Goal: Information Seeking & Learning: Learn about a topic

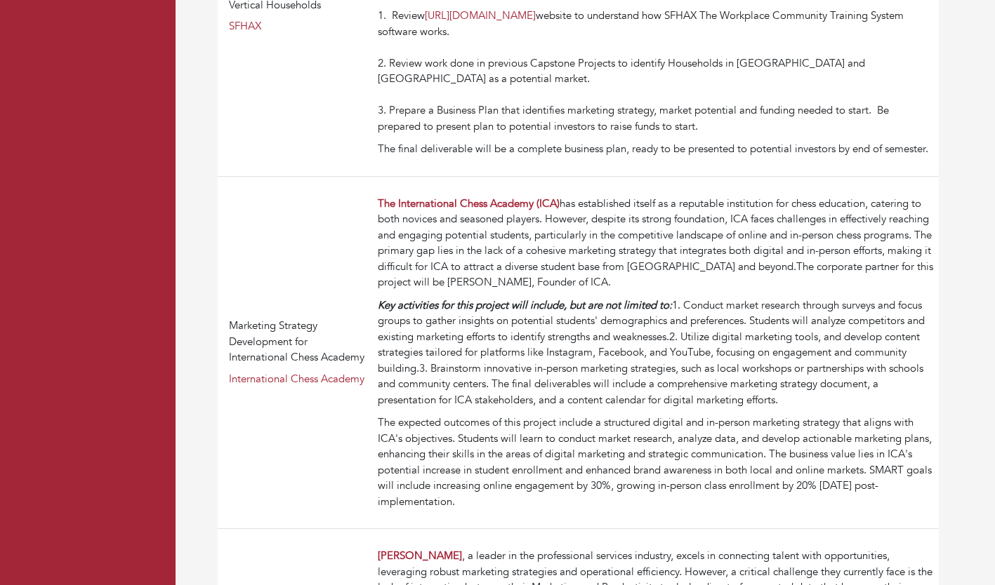
drag, startPoint x: 0, startPoint y: 0, endPoint x: 465, endPoint y: 293, distance: 549.6
click at [465, 291] on div "The International Chess Academy (ICA) has established itself as a reputable ins…" at bounding box center [655, 243] width 555 height 95
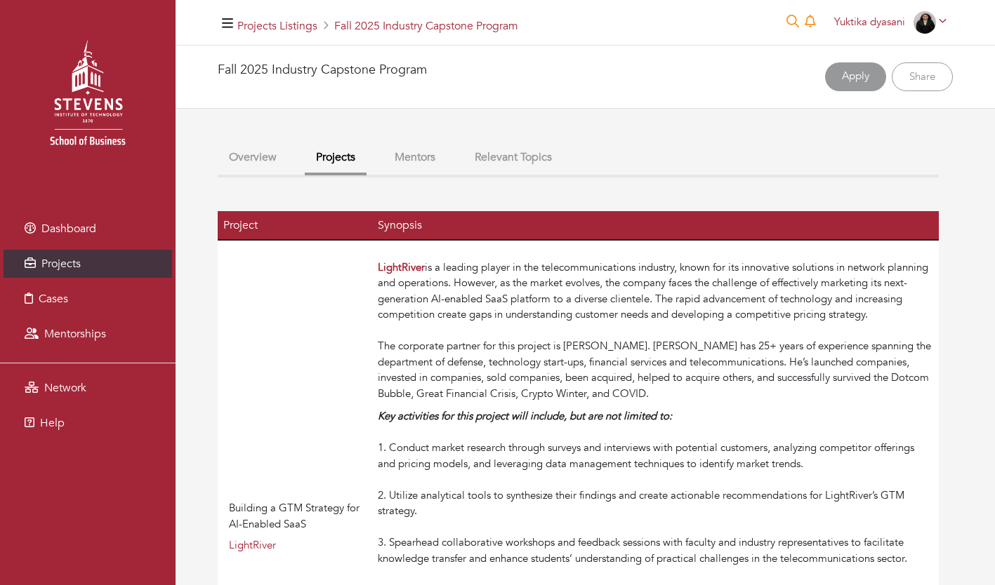
click at [465, 293] on div "LightRiver is a leading player in the telecommunications industry, known for it…" at bounding box center [655, 331] width 555 height 143
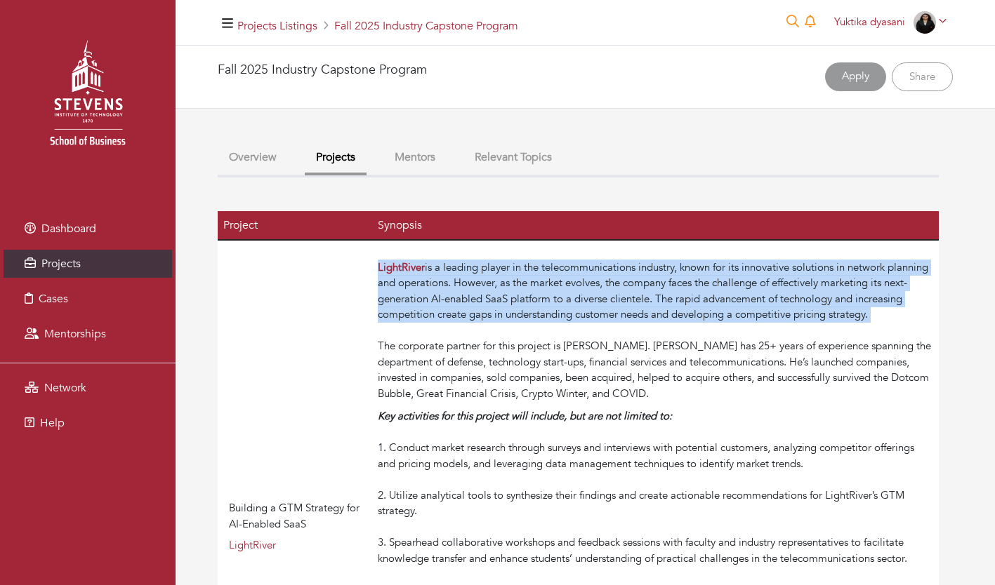
click at [465, 293] on div "LightRiver is a leading player in the telecommunications industry, known for it…" at bounding box center [655, 331] width 555 height 143
drag, startPoint x: 465, startPoint y: 293, endPoint x: 398, endPoint y: 313, distance: 69.5
click at [398, 313] on div "LightRiver is a leading player in the telecommunications industry, known for it…" at bounding box center [655, 331] width 555 height 143
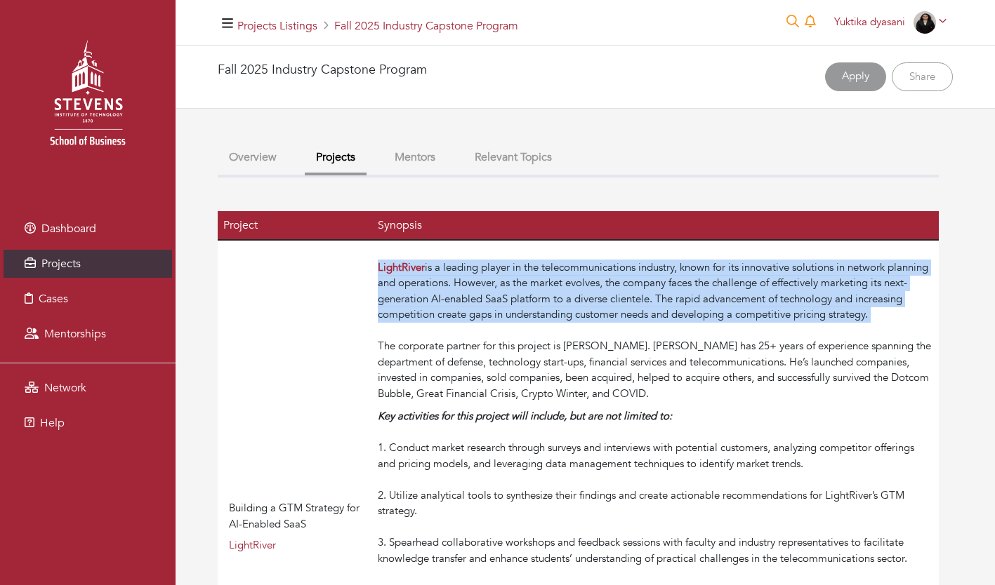
click at [398, 313] on div "LightRiver is a leading player in the telecommunications industry, known for it…" at bounding box center [655, 331] width 555 height 143
click at [605, 302] on div "LightRiver is a leading player in the telecommunications industry, known for it…" at bounding box center [655, 331] width 555 height 143
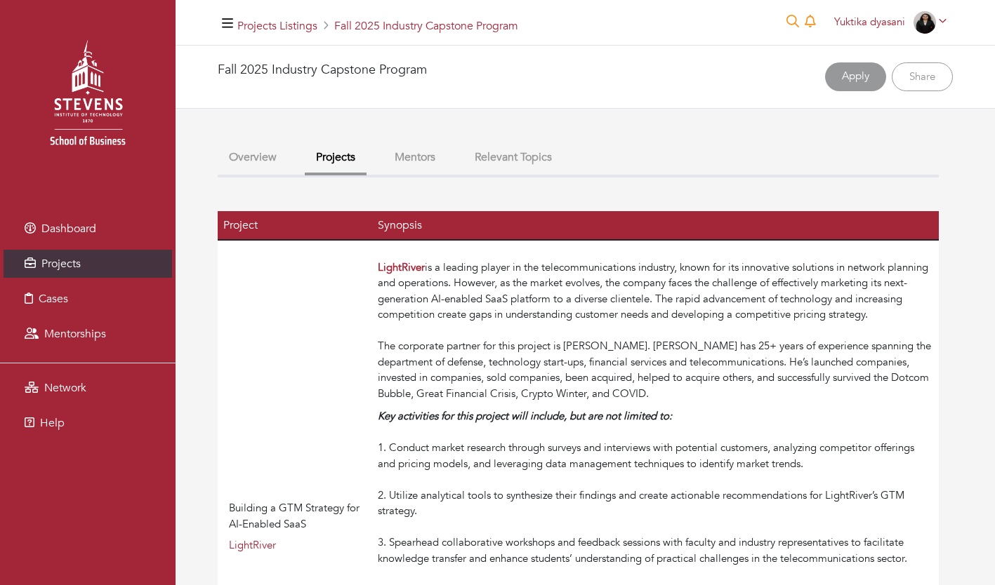
click at [605, 302] on div "LightRiver is a leading player in the telecommunications industry, known for it…" at bounding box center [655, 331] width 555 height 143
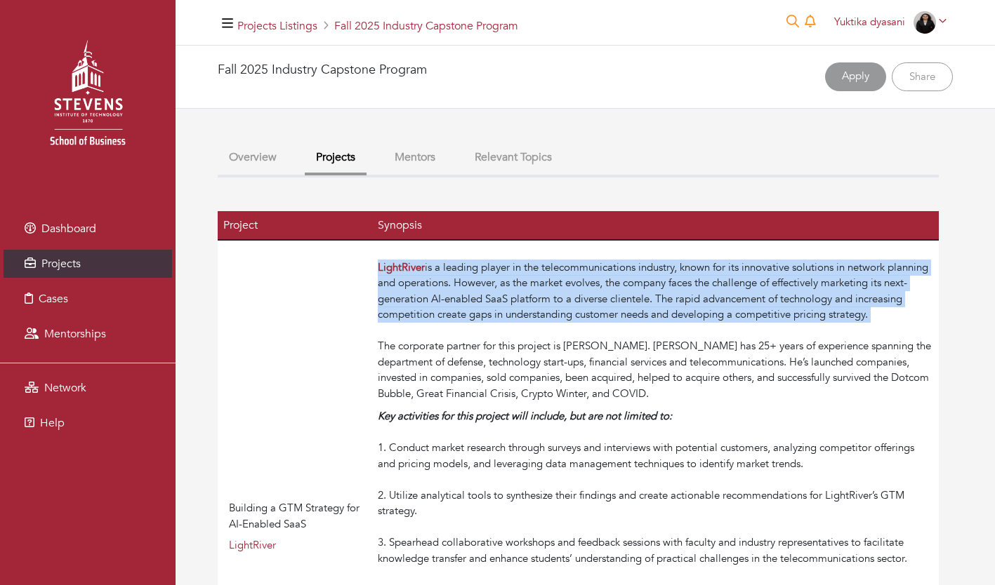
click at [605, 302] on div "LightRiver is a leading player in the telecommunications industry, known for it…" at bounding box center [655, 331] width 555 height 143
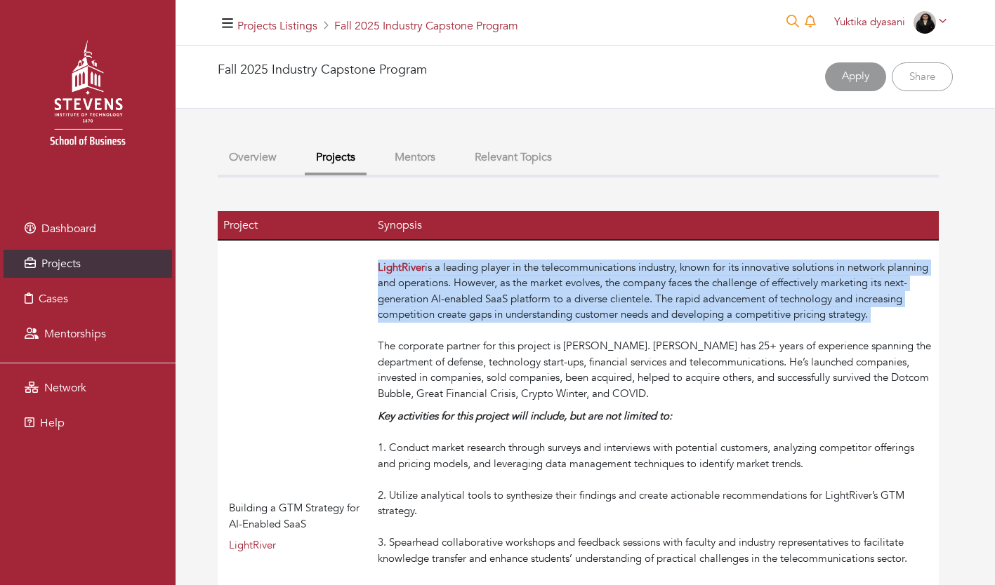
drag, startPoint x: 605, startPoint y: 302, endPoint x: 496, endPoint y: 312, distance: 109.3
click at [496, 312] on div "LightRiver is a leading player in the telecommunications industry, known for it…" at bounding box center [655, 331] width 555 height 143
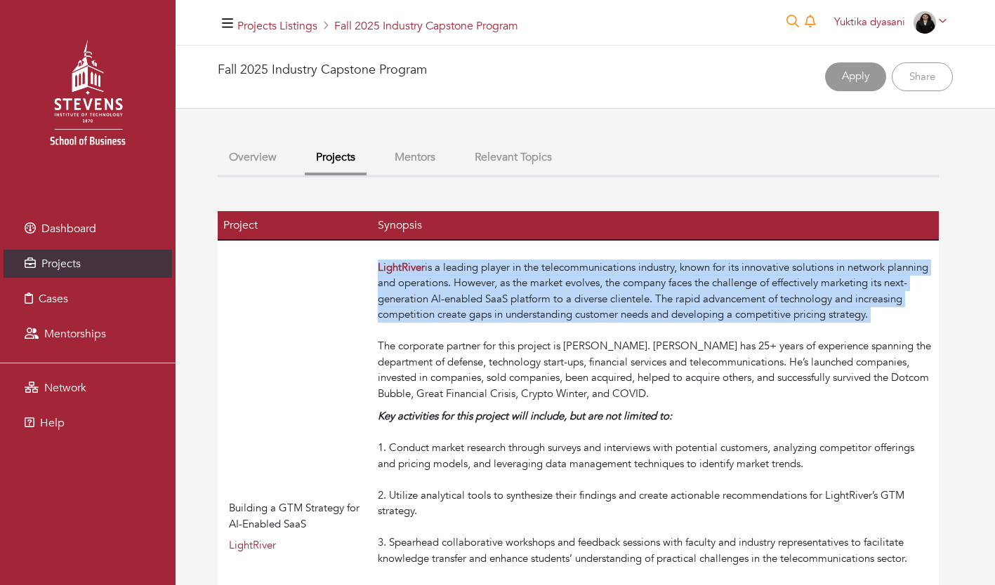
drag, startPoint x: 496, startPoint y: 312, endPoint x: 465, endPoint y: 313, distance: 31.6
click at [465, 313] on div "LightRiver is a leading player in the telecommunications industry, known for it…" at bounding box center [655, 331] width 555 height 143
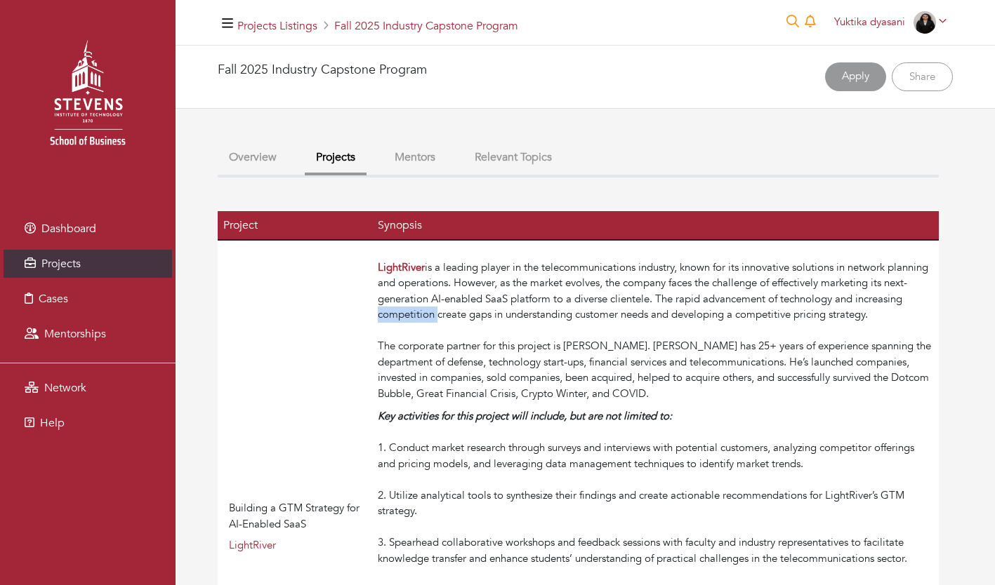
click at [465, 313] on div "LightRiver is a leading player in the telecommunications industry, known for it…" at bounding box center [655, 331] width 555 height 143
click at [464, 313] on div "LightRiver is a leading player in the telecommunications industry, known for it…" at bounding box center [655, 331] width 555 height 143
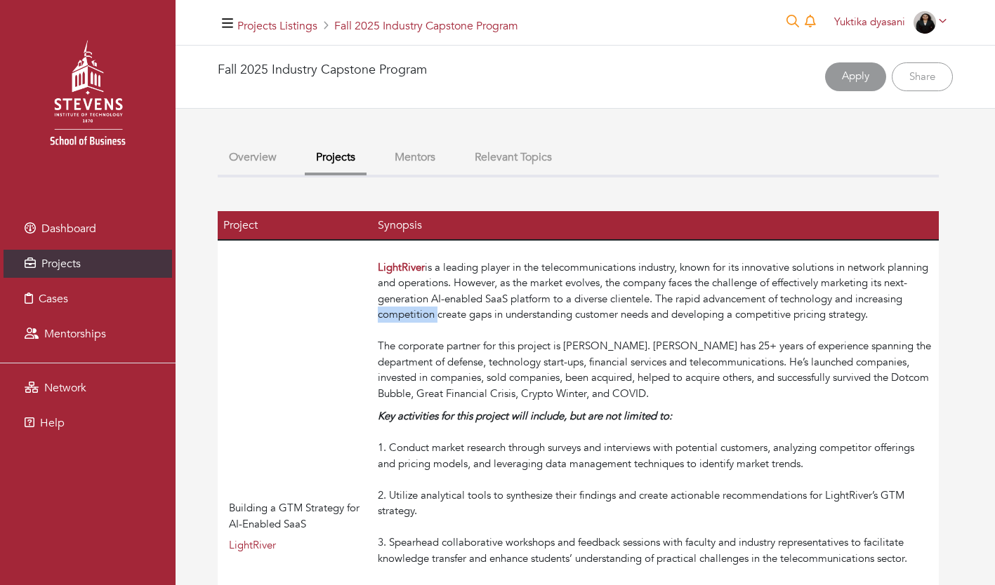
click at [464, 313] on div "LightRiver is a leading player in the telecommunications industry, known for it…" at bounding box center [655, 331] width 555 height 143
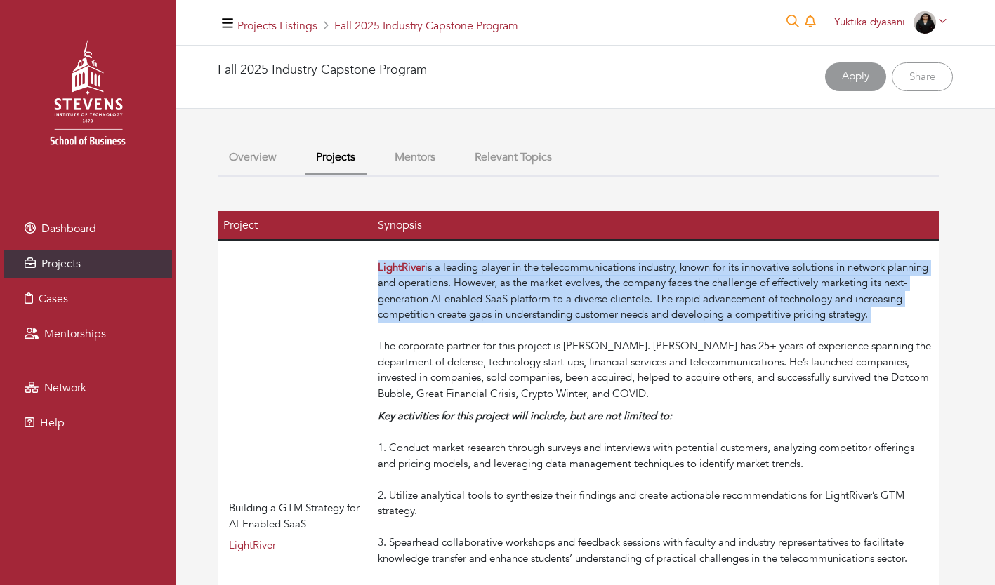
click at [464, 313] on div "LightRiver is a leading player in the telecommunications industry, known for it…" at bounding box center [655, 331] width 555 height 143
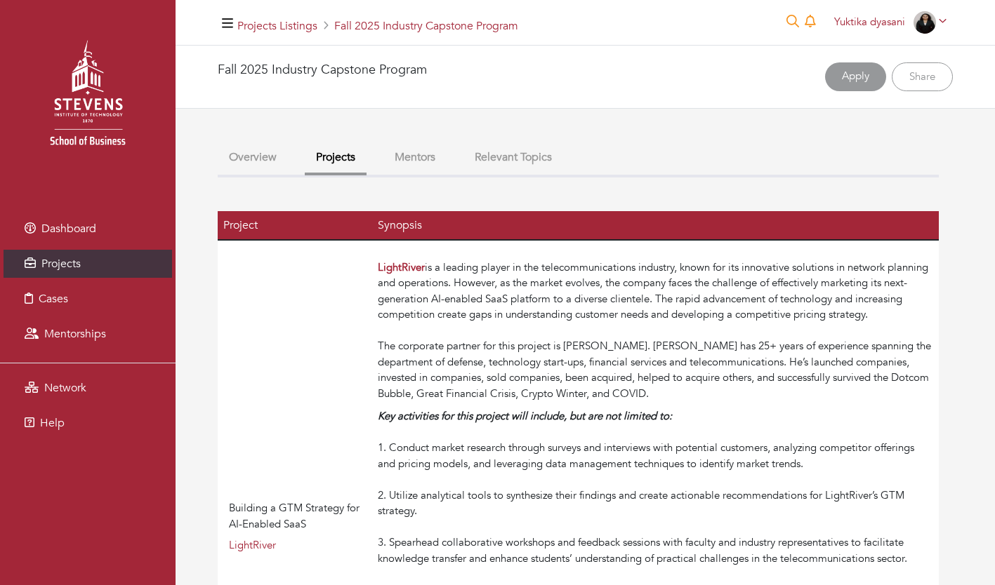
drag, startPoint x: 464, startPoint y: 313, endPoint x: 531, endPoint y: 372, distance: 89.0
click at [531, 372] on div "LightRiver is a leading player in the telecommunications industry, known for it…" at bounding box center [655, 331] width 555 height 143
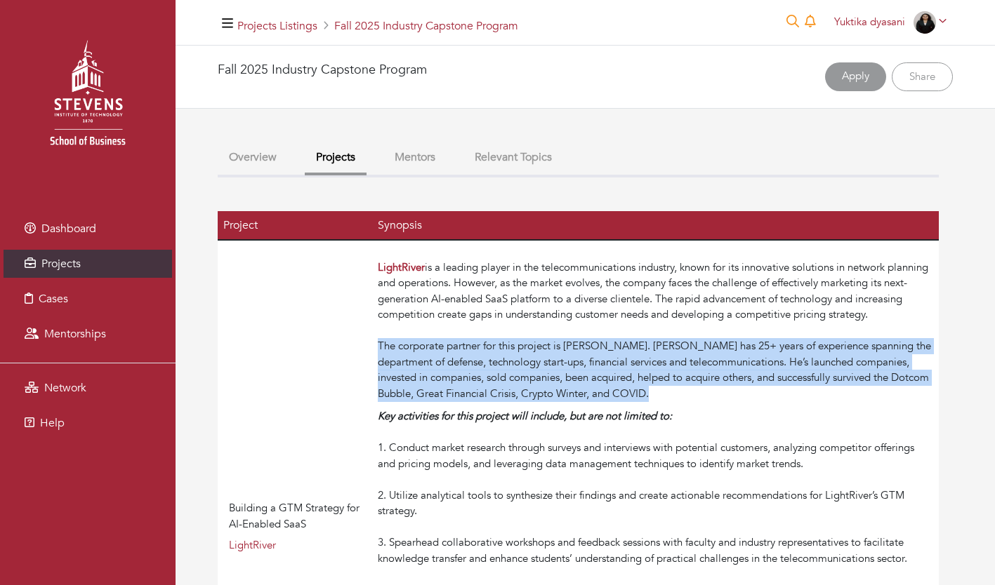
click at [531, 372] on div "LightRiver is a leading player in the telecommunications industry, known for it…" at bounding box center [655, 331] width 555 height 143
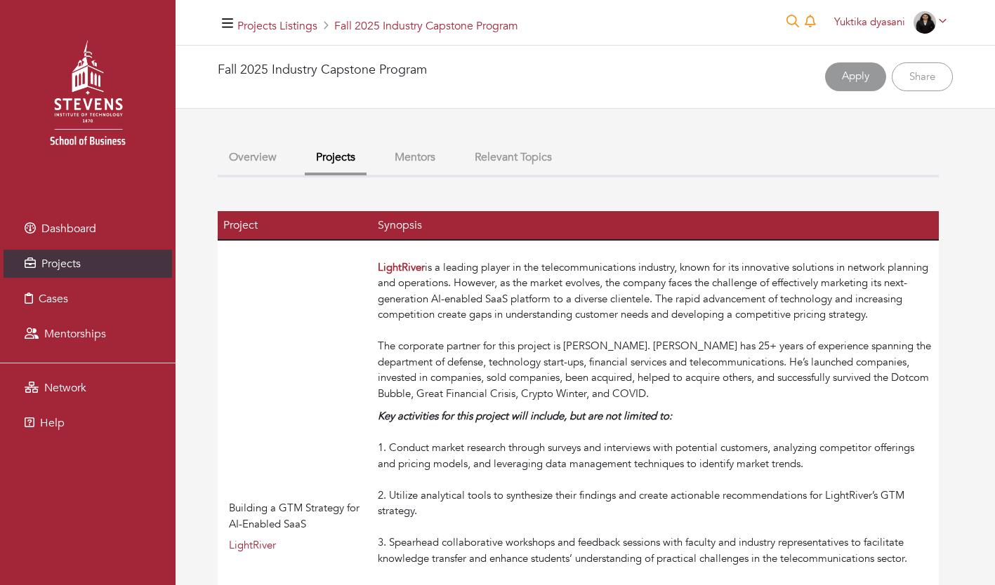
drag, startPoint x: 531, startPoint y: 372, endPoint x: 497, endPoint y: 299, distance: 80.4
click at [497, 299] on div "LightRiver is a leading player in the telecommunications industry, known for it…" at bounding box center [655, 331] width 555 height 143
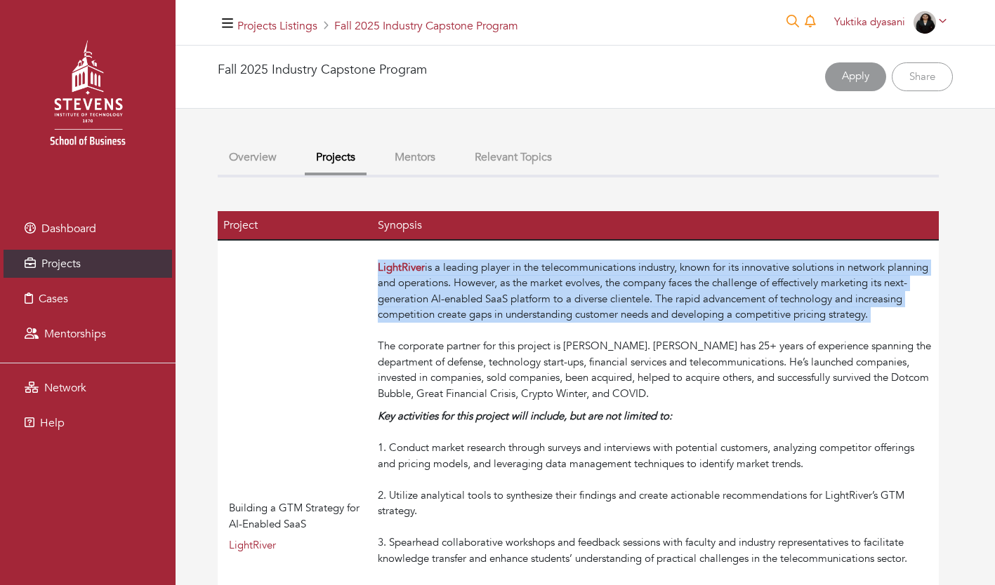
click at [497, 299] on div "LightRiver is a leading player in the telecommunications industry, known for it…" at bounding box center [655, 331] width 555 height 143
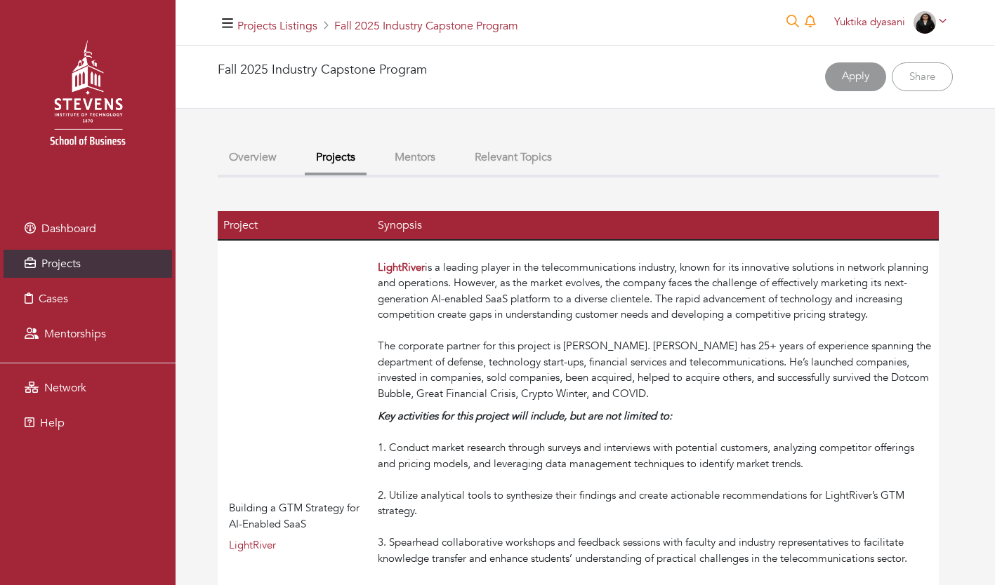
click at [493, 438] on div "Key activities for this project will include, but are not limited to: 1. Conduc…" at bounding box center [655, 512] width 555 height 206
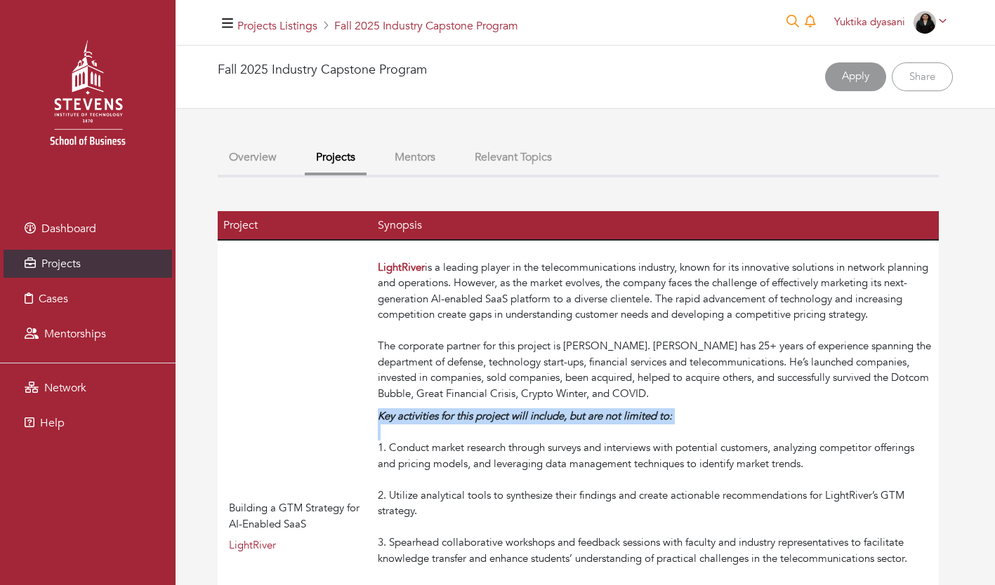
click at [493, 438] on div "Key activities for this project will include, but are not limited to: 1. Conduc…" at bounding box center [655, 512] width 555 height 206
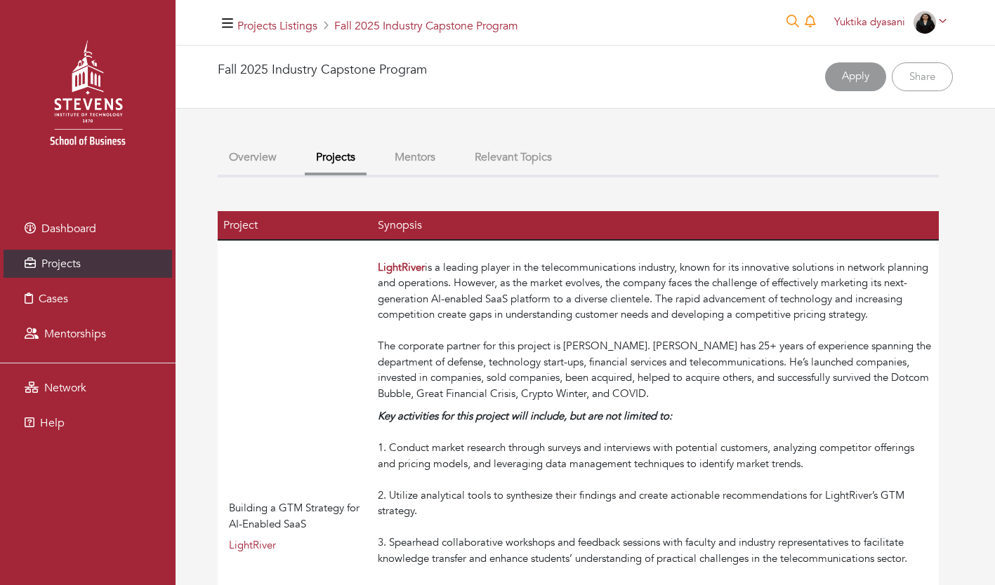
click at [487, 413] on em "Key activities for this project will include, but are not limited to:" at bounding box center [525, 416] width 294 height 14
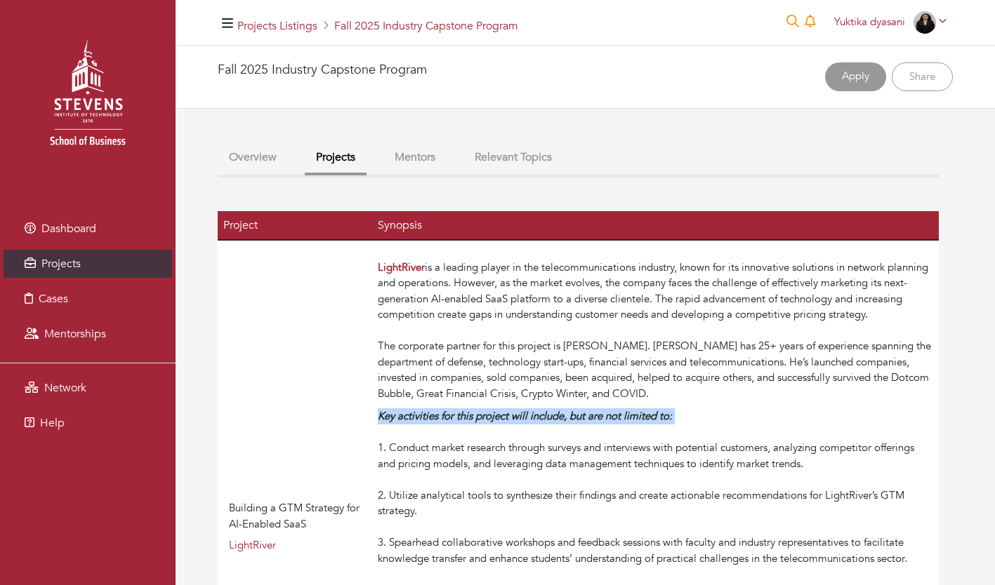
click at [487, 413] on em "Key activities for this project will include, but are not limited to:" at bounding box center [525, 416] width 294 height 14
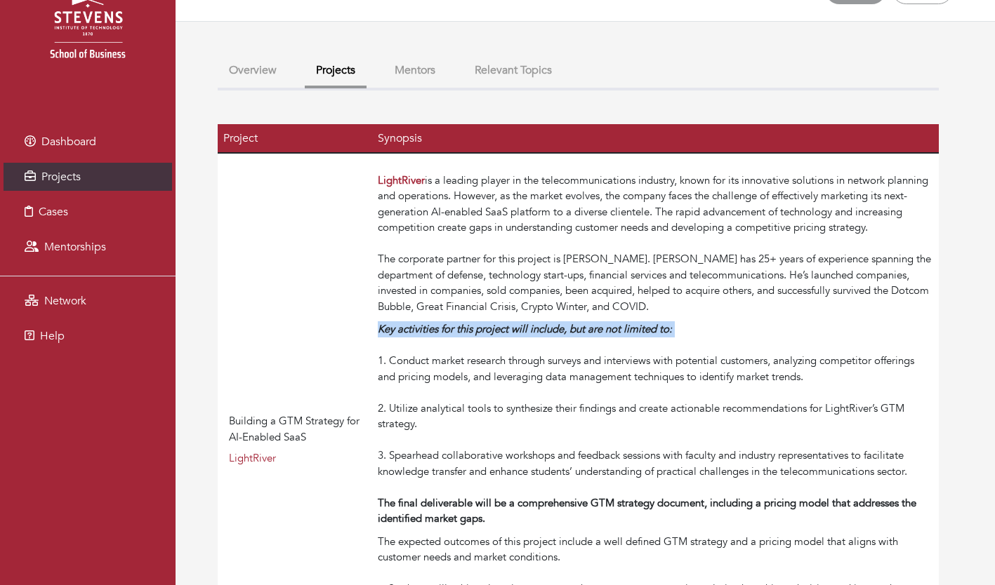
scroll to position [89, 0]
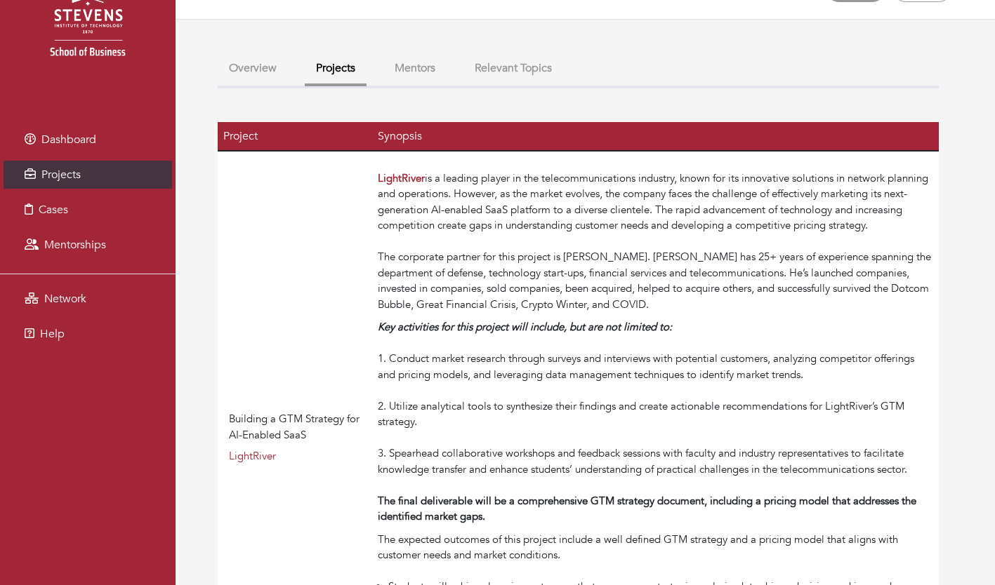
drag, startPoint x: 487, startPoint y: 413, endPoint x: 496, endPoint y: 482, distance: 69.4
click at [496, 482] on div "Key activities for this project will include, but are not limited to: 1. Conduc…" at bounding box center [655, 422] width 555 height 206
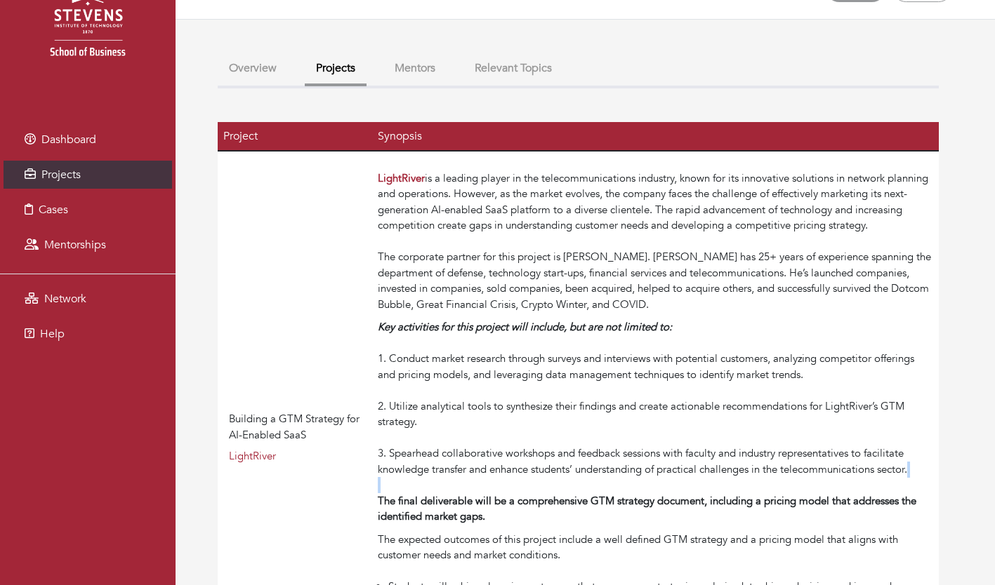
click at [496, 482] on div "Key activities for this project will include, but are not limited to: 1. Conduc…" at bounding box center [655, 422] width 555 height 206
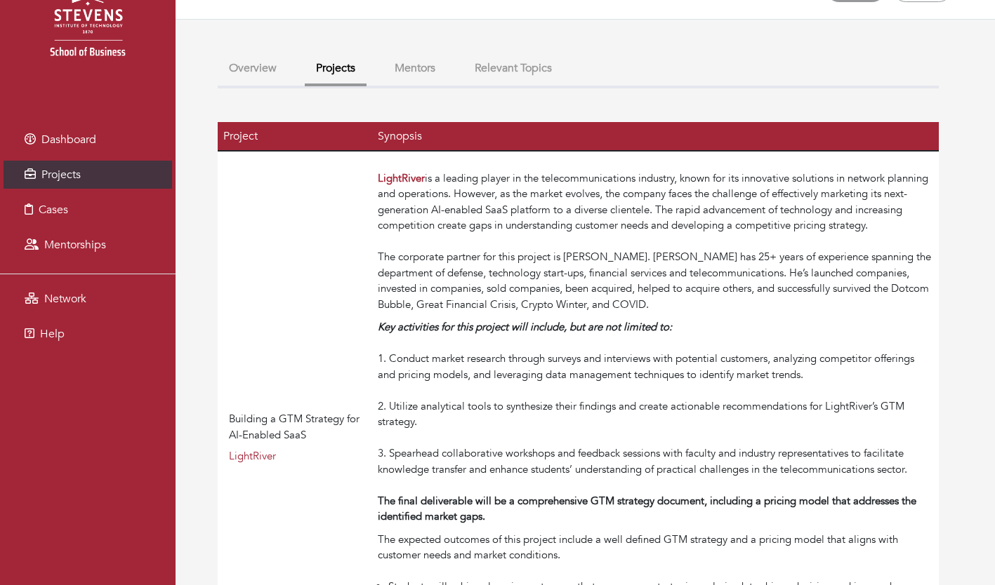
click at [484, 520] on strong "The final deliverable will be a comprehensive GTM strategy document, including …" at bounding box center [647, 509] width 538 height 30
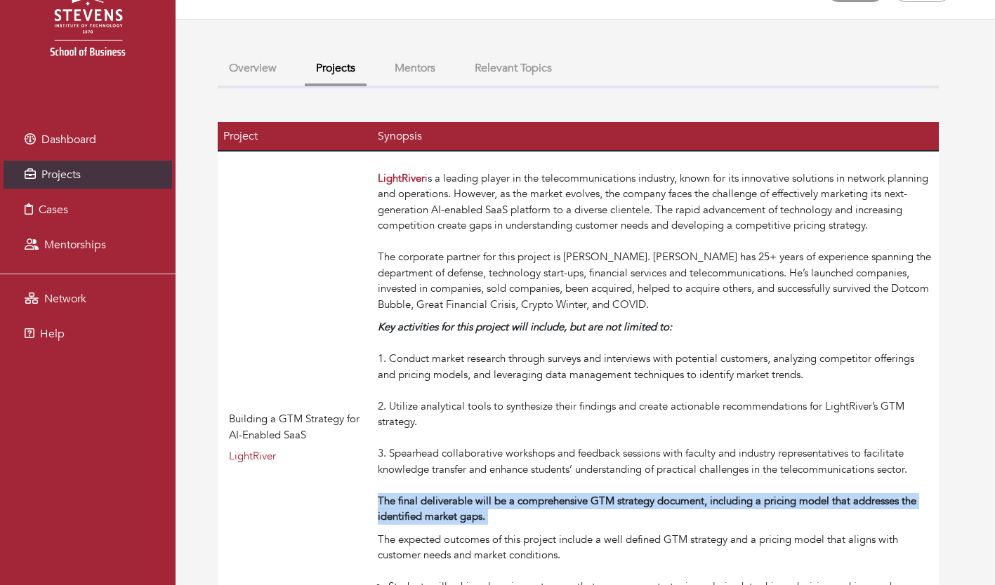
click at [484, 520] on strong "The final deliverable will be a comprehensive GTM strategy document, including …" at bounding box center [647, 509] width 538 height 30
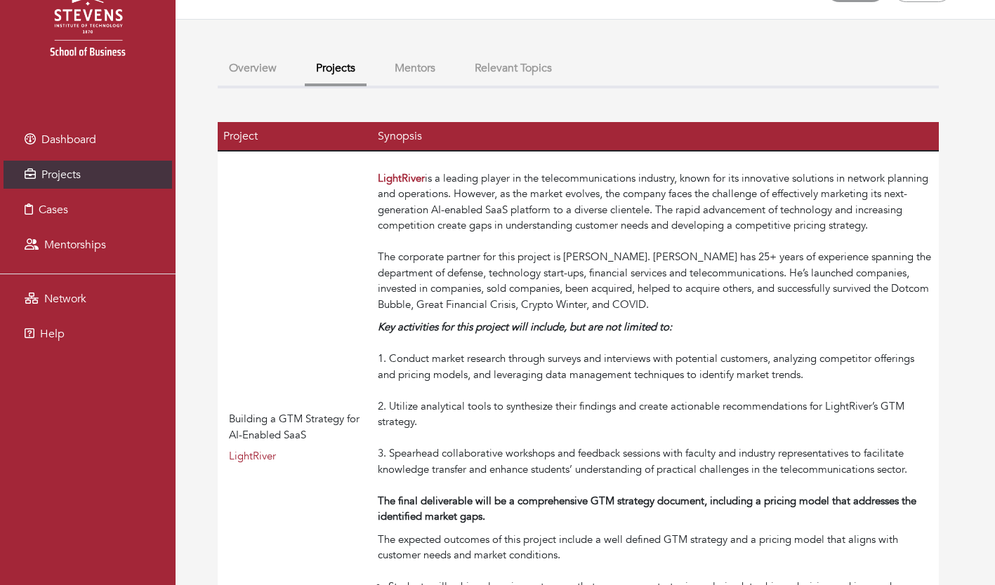
drag, startPoint x: 484, startPoint y: 520, endPoint x: 486, endPoint y: 539, distance: 19.7
click at [486, 539] on div "The expected outcomes of this project include a well defined GTM strategy and a…" at bounding box center [655, 556] width 555 height 48
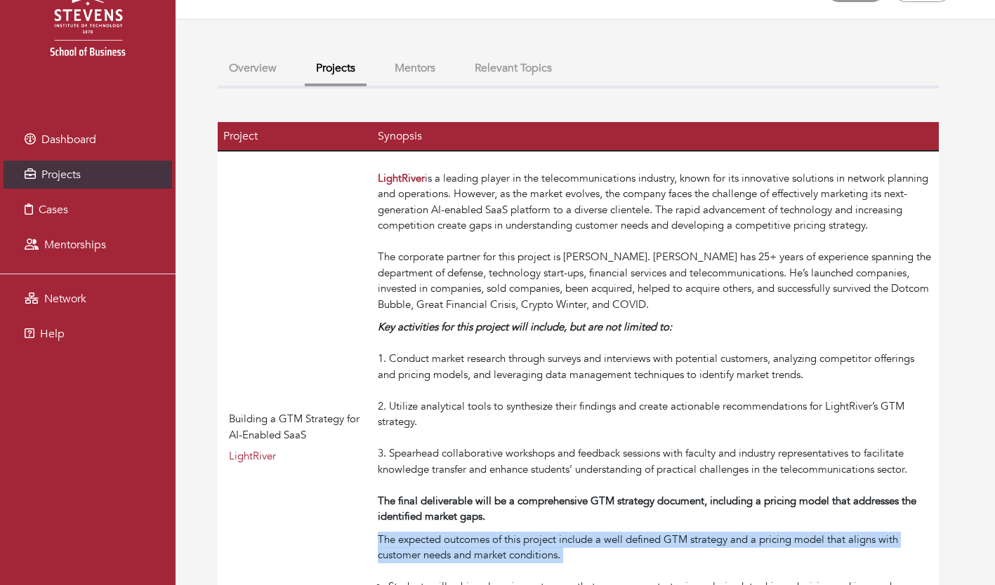
click at [486, 539] on div "The expected outcomes of this project include a well defined GTM strategy and a…" at bounding box center [655, 556] width 555 height 48
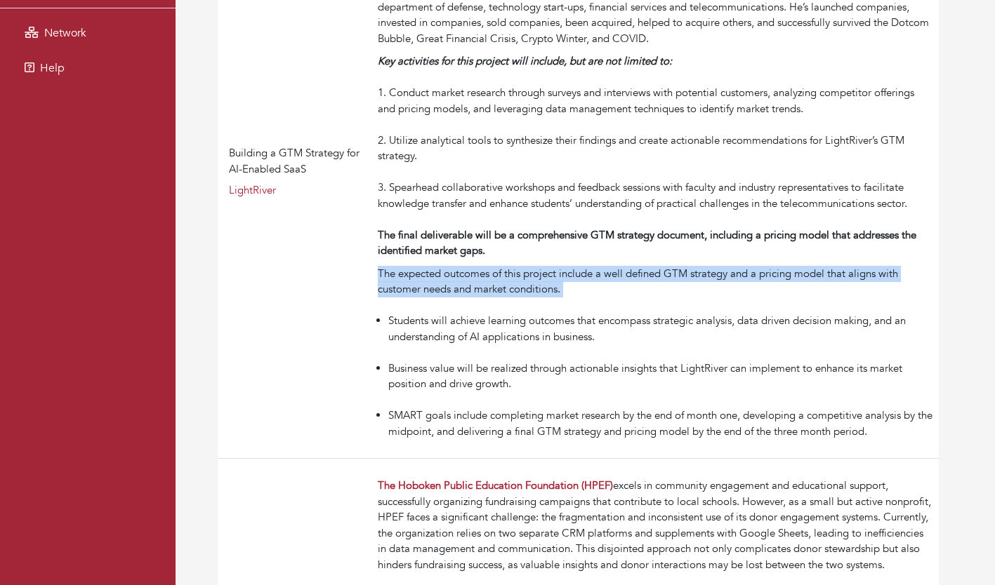
scroll to position [356, 0]
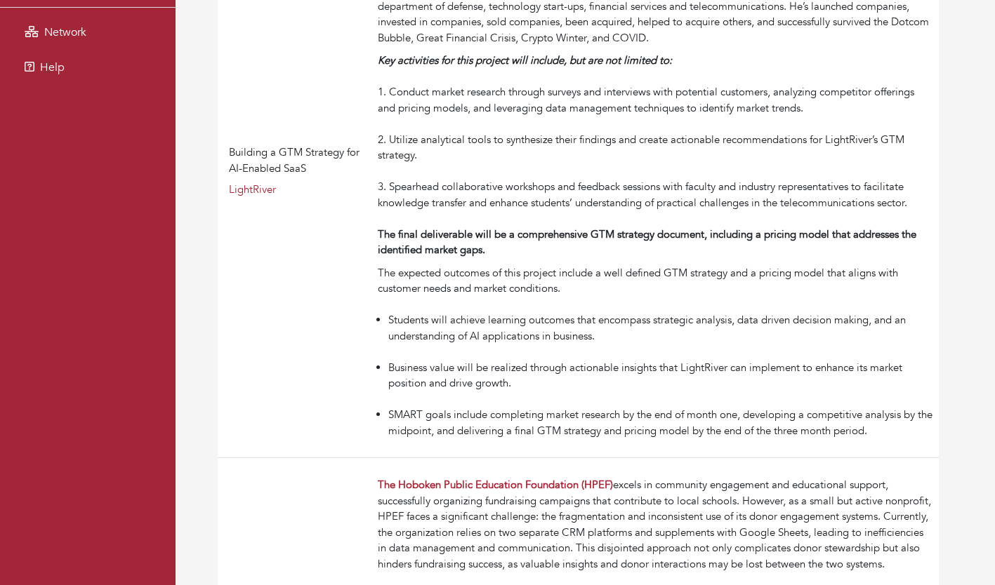
drag, startPoint x: 486, startPoint y: 539, endPoint x: 508, endPoint y: 367, distance: 173.5
click at [508, 367] on li "Business value will be realized through actionable insights that LightRiver can…" at bounding box center [660, 376] width 545 height 32
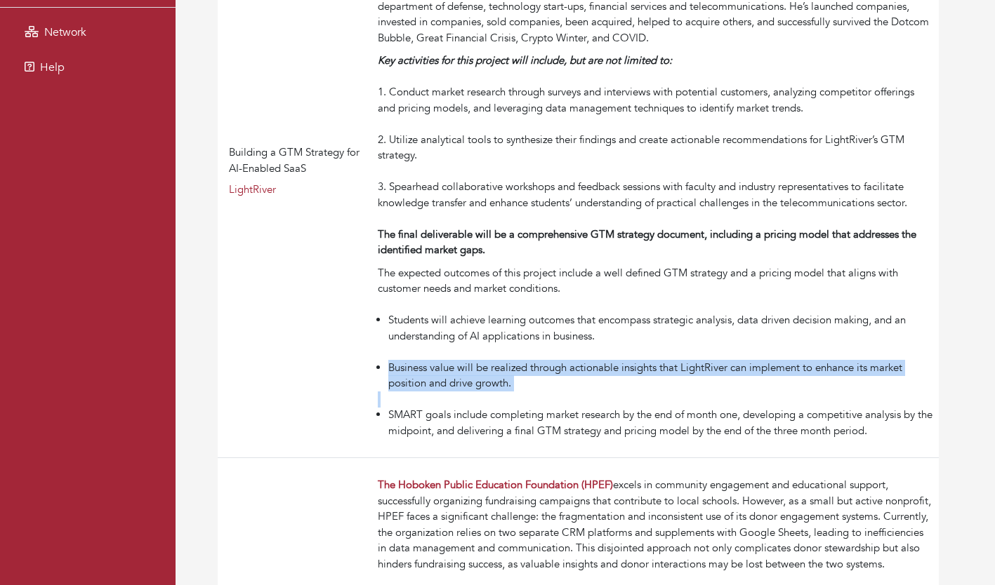
click at [508, 367] on li "Business value will be realized through actionable insights that LightRiver can…" at bounding box center [660, 376] width 545 height 32
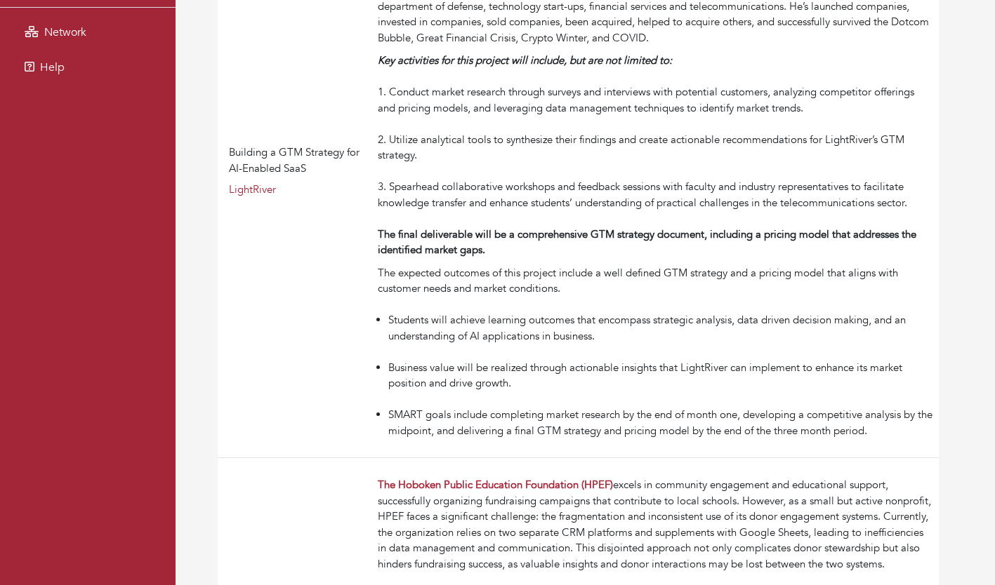
drag, startPoint x: 508, startPoint y: 367, endPoint x: 481, endPoint y: 326, distance: 49.7
click at [481, 326] on li "Students will achieve learning outcomes that encompass strategic analysis, data…" at bounding box center [660, 328] width 545 height 32
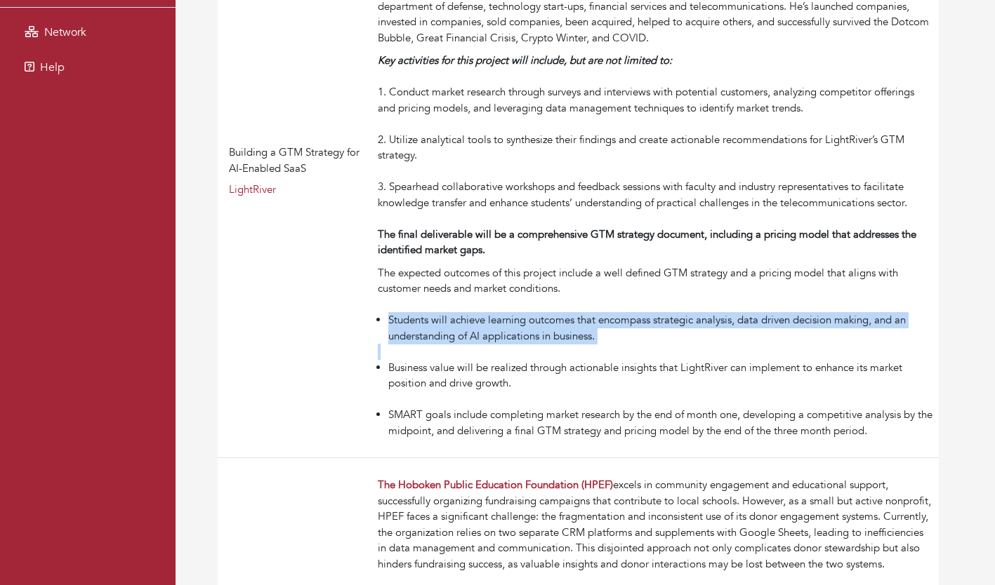
click at [481, 326] on li "Students will achieve learning outcomes that encompass strategic analysis, data…" at bounding box center [660, 328] width 545 height 32
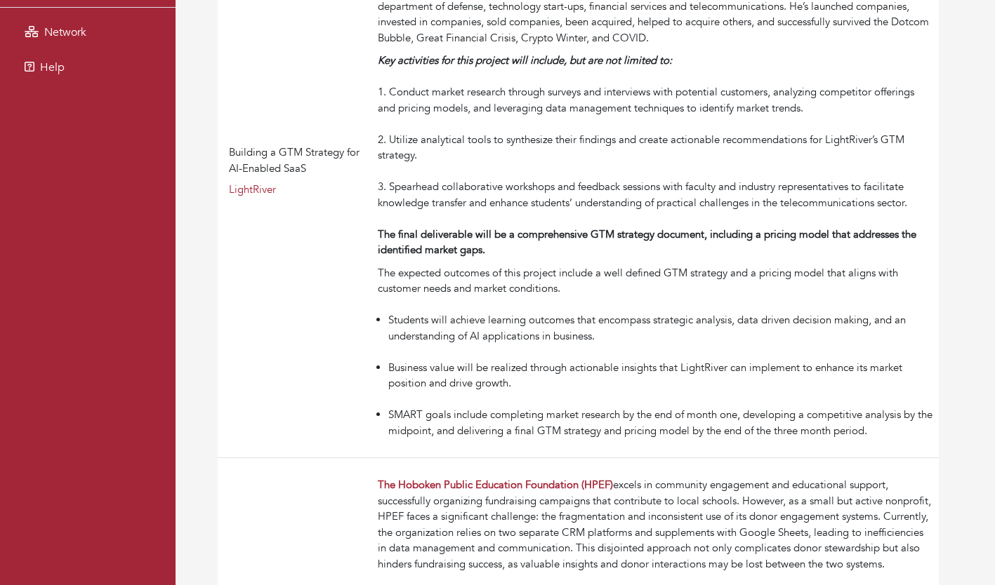
drag, startPoint x: 481, startPoint y: 326, endPoint x: 536, endPoint y: 423, distance: 111.9
click at [536, 423] on li "SMART goals include completing market research by the end of month one, develop…" at bounding box center [660, 423] width 545 height 32
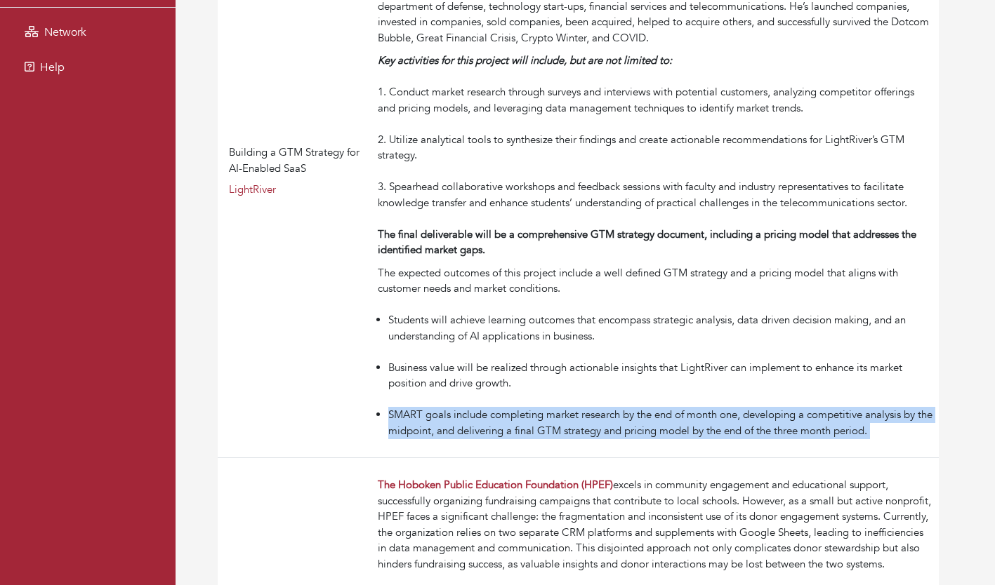
click at [536, 423] on li "SMART goals include completing market research by the end of month one, develop…" at bounding box center [660, 423] width 545 height 32
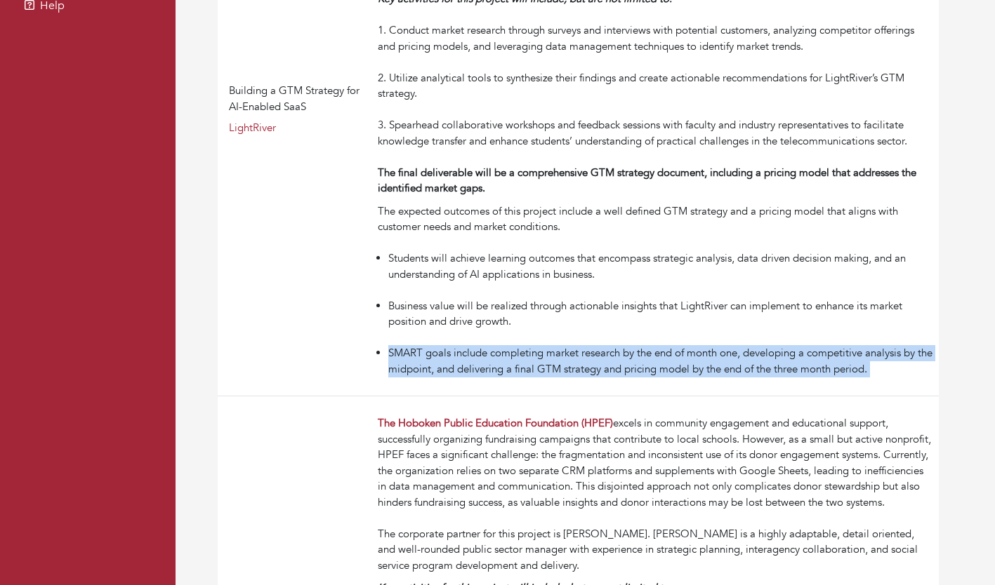
scroll to position [432, 0]
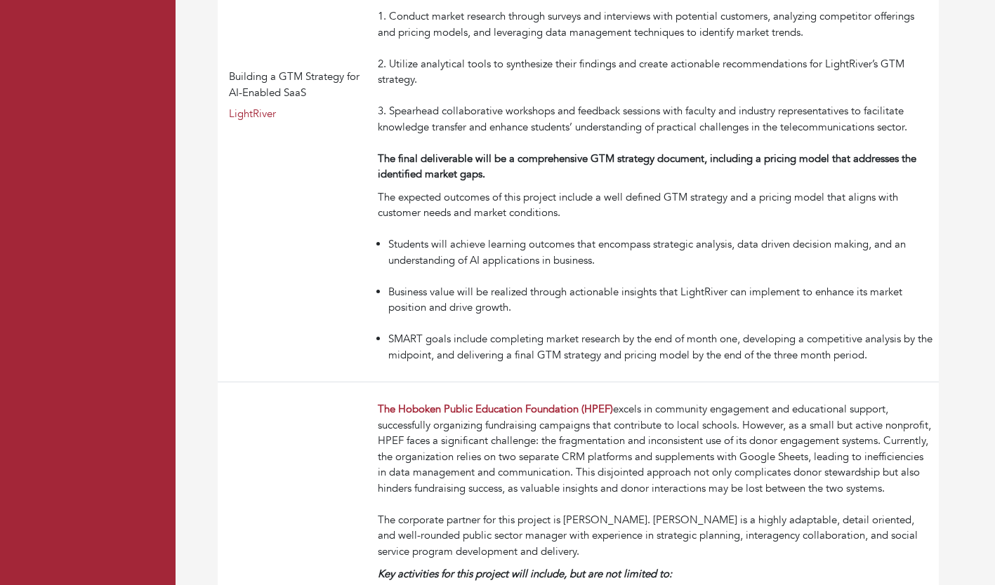
click at [536, 423] on div "The Hoboken Public Education Foundation (HPEF) excels in community engagement a…" at bounding box center [655, 481] width 555 height 158
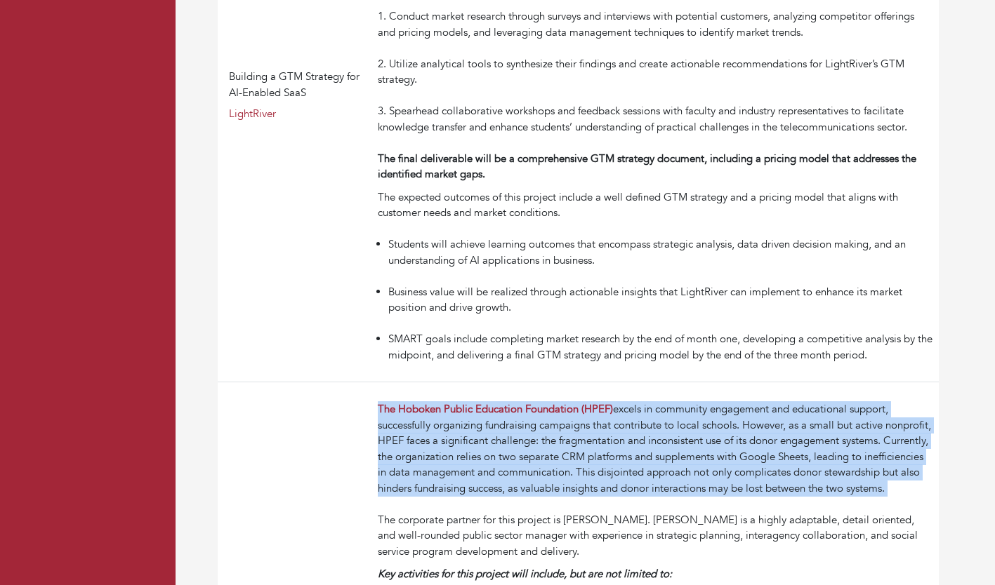
click at [536, 423] on div "The Hoboken Public Education Foundation (HPEF) excels in community engagement a…" at bounding box center [655, 481] width 555 height 158
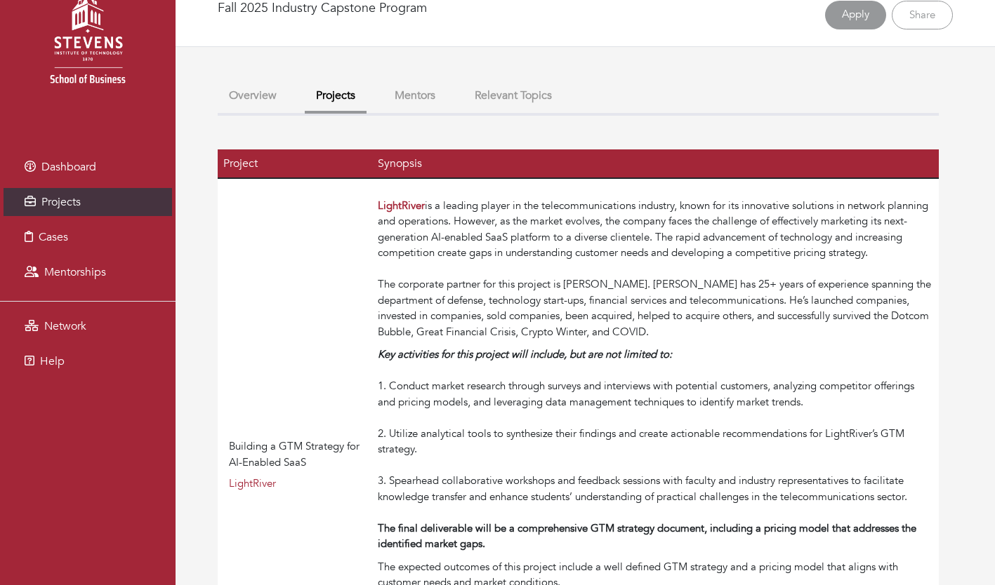
scroll to position [0, 0]
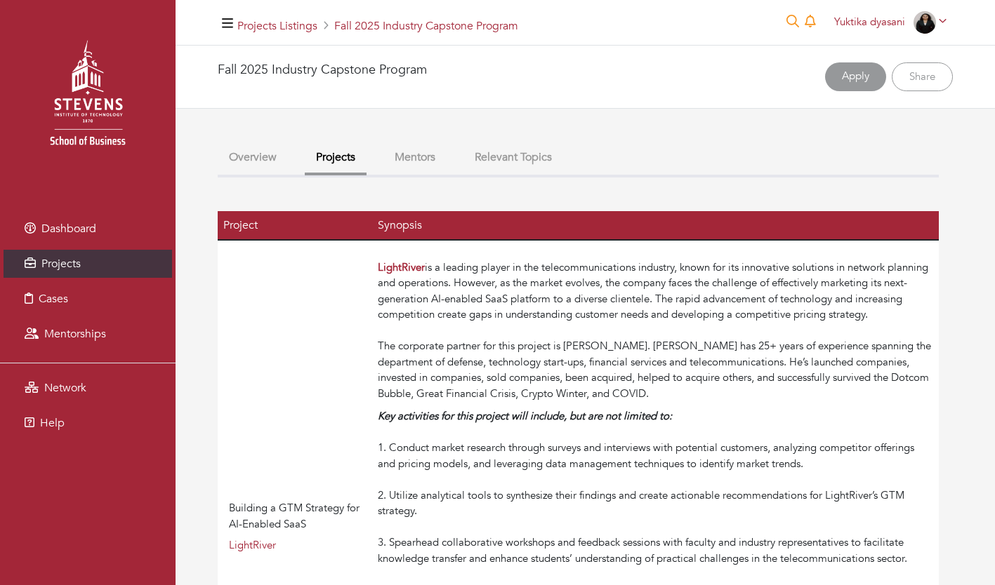
click at [492, 282] on div "LightRiver is a leading player in the telecommunications industry, known for it…" at bounding box center [655, 331] width 555 height 143
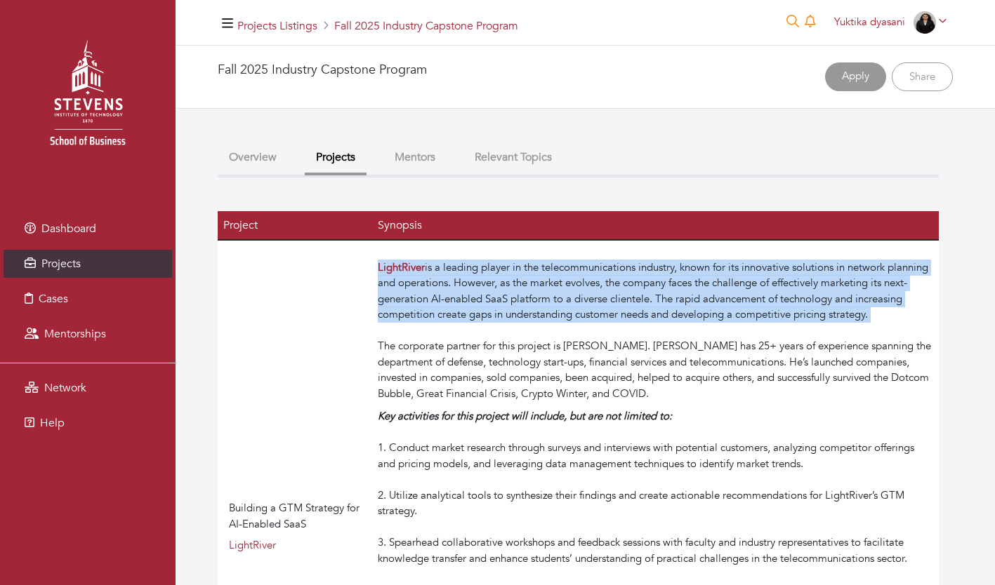
click at [492, 282] on div "LightRiver is a leading player in the telecommunications industry, known for it…" at bounding box center [655, 331] width 555 height 143
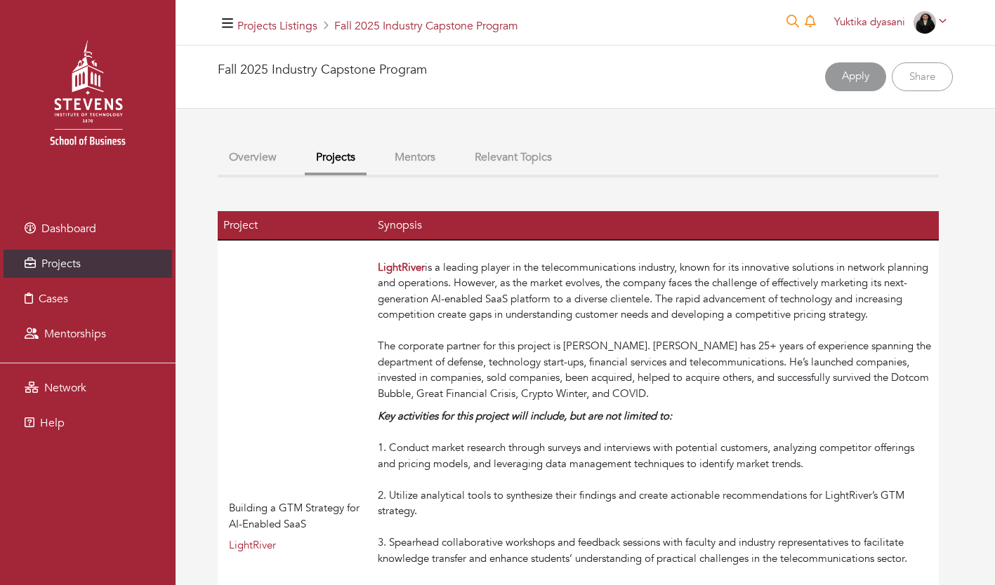
click at [509, 365] on div "LightRiver is a leading player in the telecommunications industry, known for it…" at bounding box center [655, 331] width 555 height 143
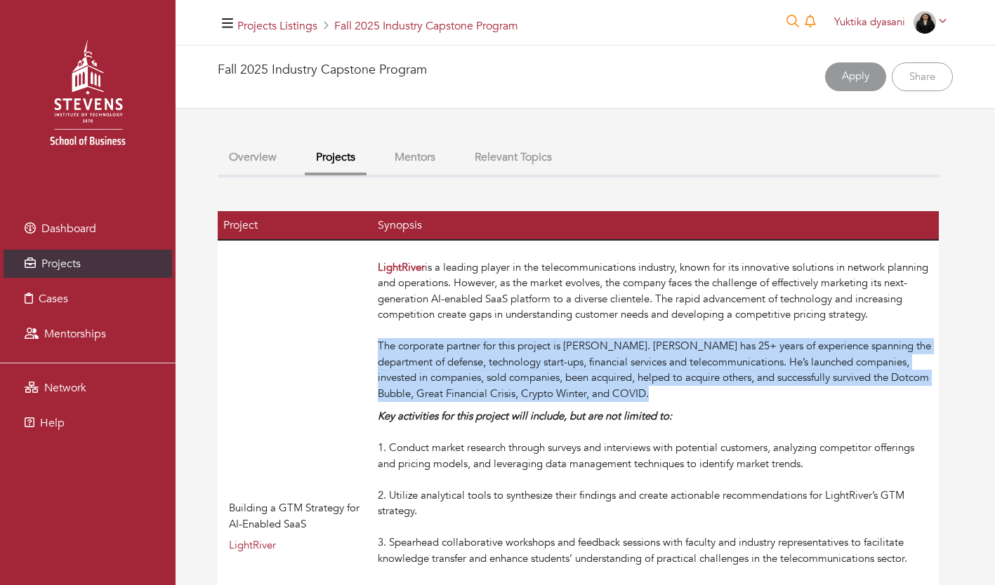
click at [509, 365] on div "LightRiver is a leading player in the telecommunications industry, known for it…" at bounding box center [655, 331] width 555 height 143
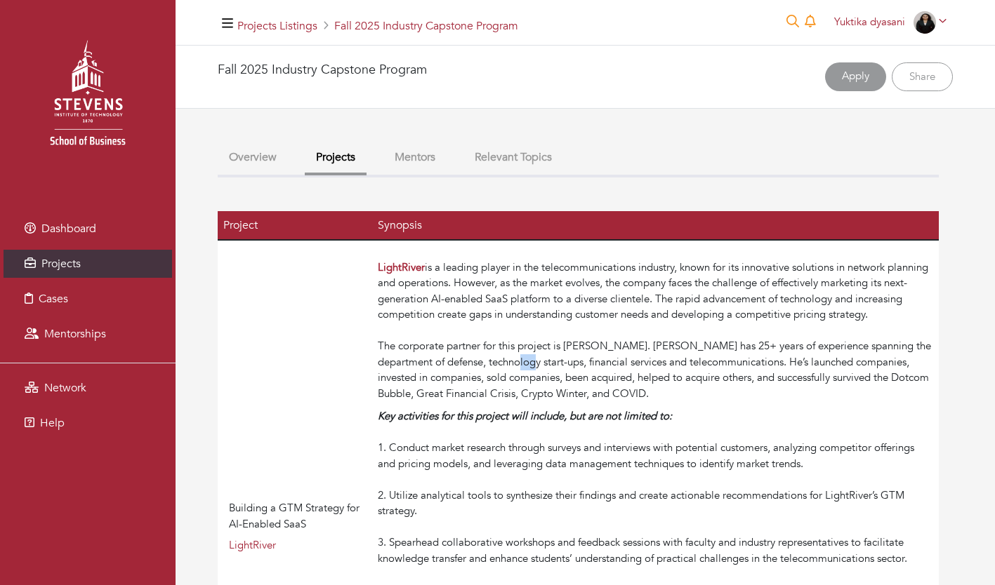
click at [509, 365] on div "LightRiver is a leading player in the telecommunications industry, known for it…" at bounding box center [655, 331] width 555 height 143
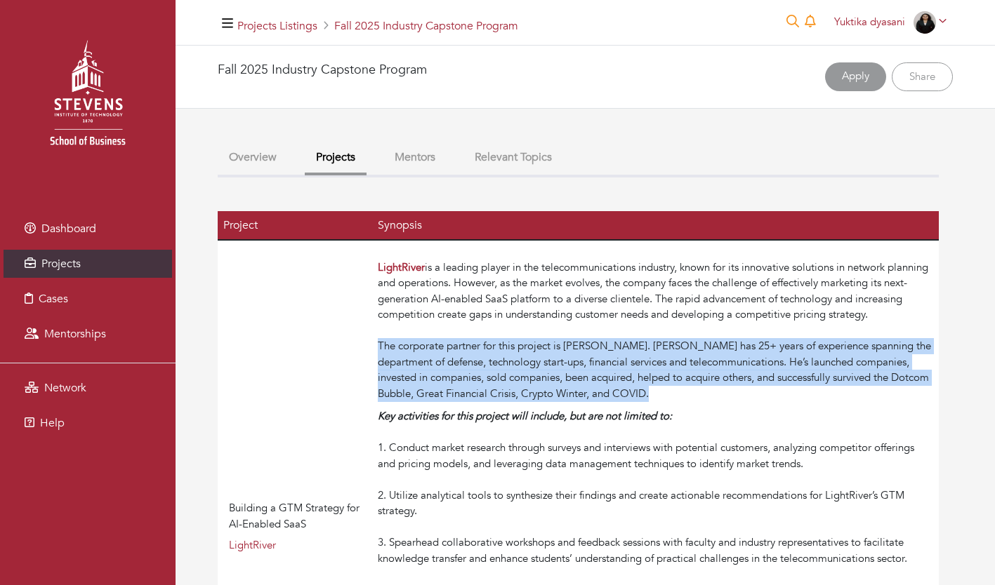
click at [509, 365] on div "LightRiver is a leading player in the telecommunications industry, known for it…" at bounding box center [655, 331] width 555 height 143
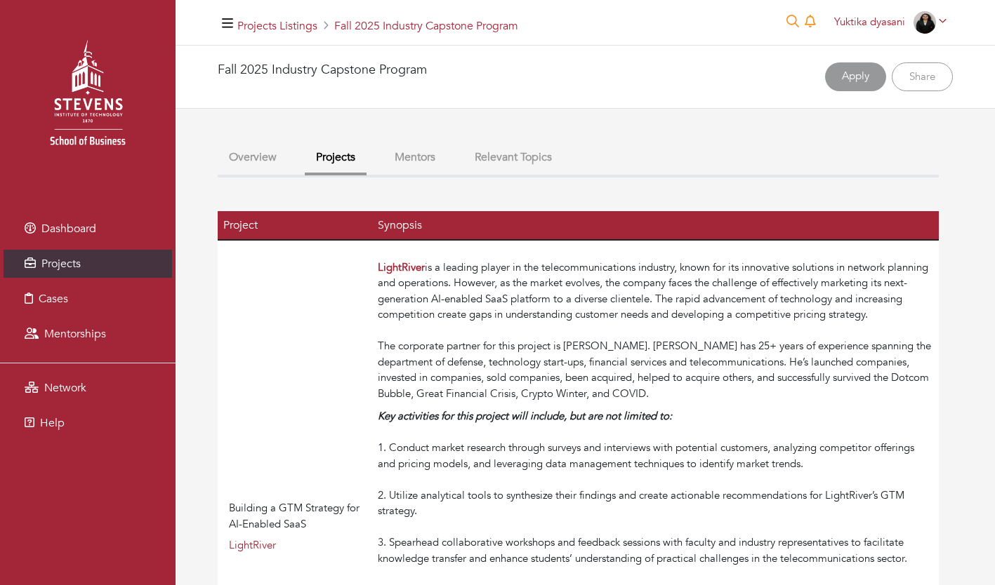
click at [529, 300] on div "LightRiver is a leading player in the telecommunications industry, known for it…" at bounding box center [655, 331] width 555 height 143
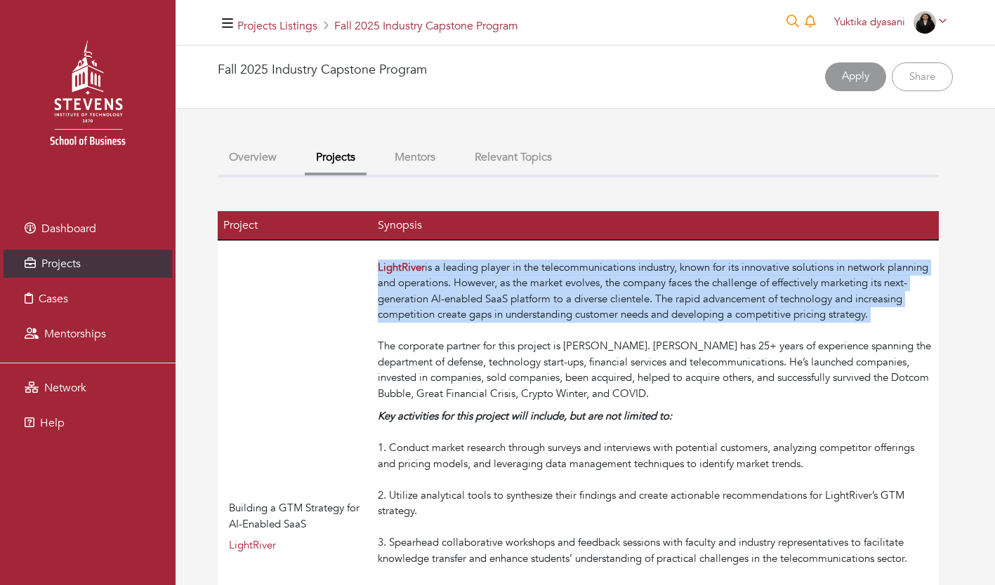
click at [529, 300] on div "LightRiver is a leading player in the telecommunications industry, known for it…" at bounding box center [655, 331] width 555 height 143
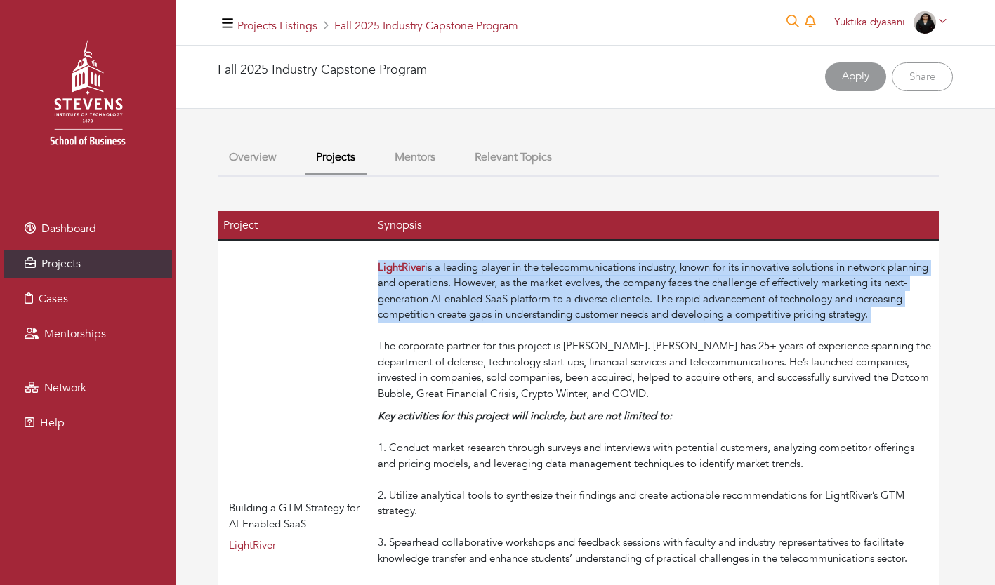
click at [529, 300] on div "LightRiver is a leading player in the telecommunications industry, known for it…" at bounding box center [655, 331] width 555 height 143
click at [549, 286] on div "LightRiver is a leading player in the telecommunications industry, known for it…" at bounding box center [655, 331] width 555 height 143
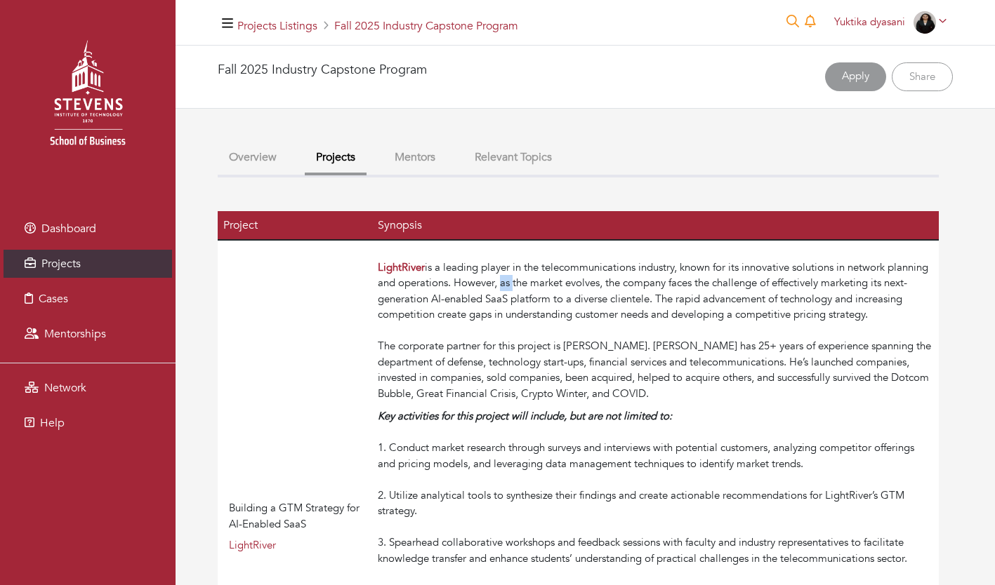
click at [549, 286] on div "LightRiver is a leading player in the telecommunications industry, known for it…" at bounding box center [655, 331] width 555 height 143
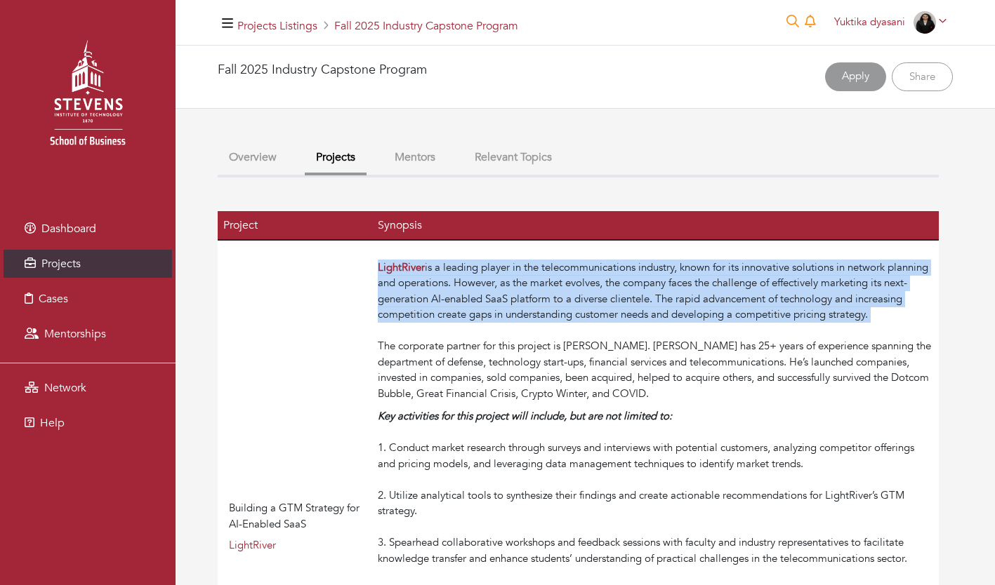
click at [549, 286] on div "LightRiver is a leading player in the telecommunications industry, known for it…" at bounding box center [655, 331] width 555 height 143
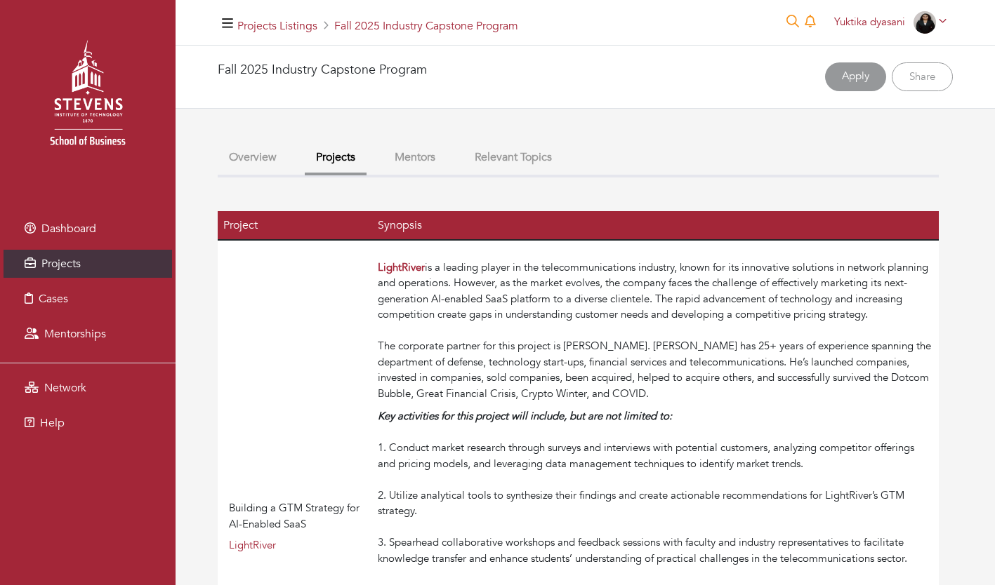
click at [597, 330] on div "LightRiver is a leading player in the telecommunications industry, known for it…" at bounding box center [655, 331] width 555 height 143
